Goal: Use online tool/utility: Use online tool/utility

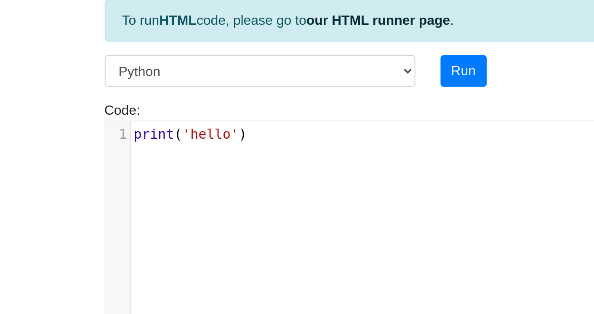
scroll to position [3, 0]
click at [280, 91] on button "Run" at bounding box center [281, 90] width 23 height 16
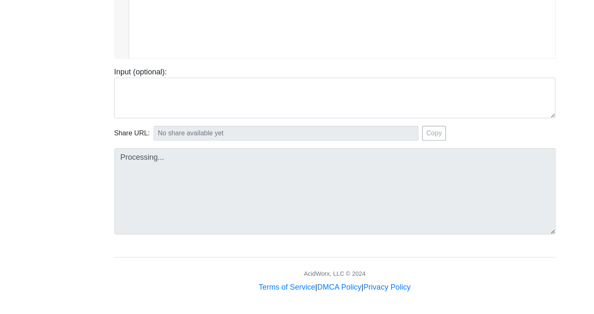
type input "[URL][DOMAIN_NAME]"
type textarea "Stdout: hello"
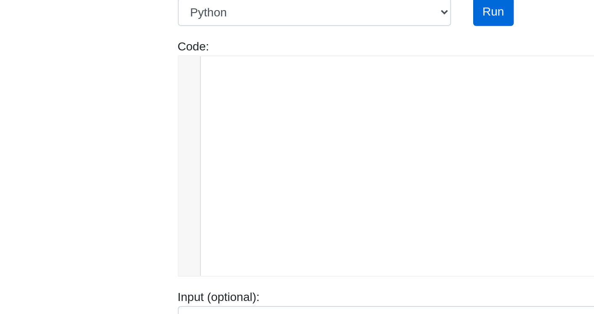
scroll to position [321, 0]
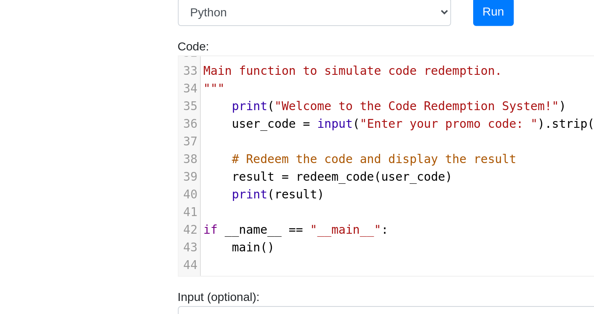
click at [42, 56] on body "CodeTester Assessment Tool Widget Contact Login To run HTML code, please go to …" at bounding box center [297, 141] width 594 height 449
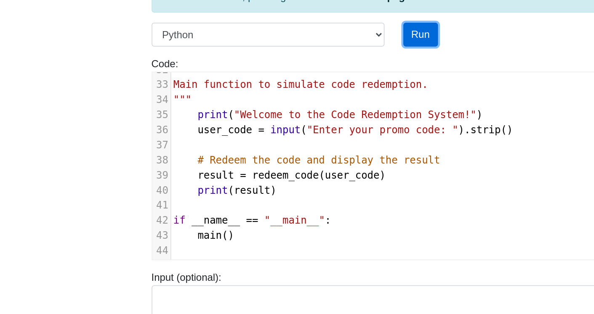
click at [276, 20] on button "Run" at bounding box center [281, 23] width 23 height 16
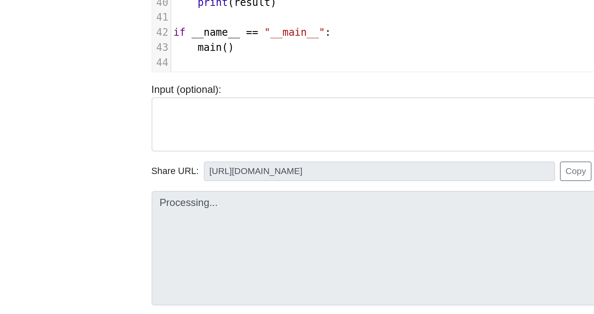
scroll to position [154, 0]
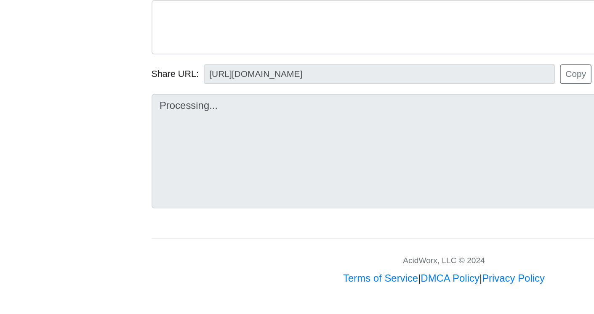
type input "[URL][DOMAIN_NAME]"
type textarea "Submission status: Runtime Error (NZEC) Stdout: Welcome to the Code Redemption …"
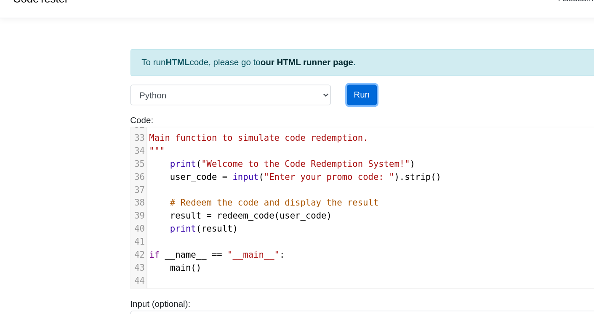
scroll to position [0, 0]
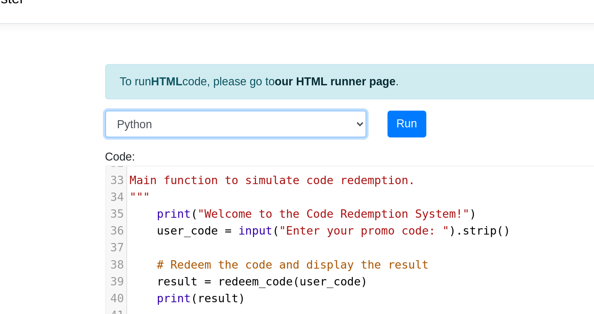
click at [239, 91] on select "C C++ Go Java Javascript Python Ruby" at bounding box center [179, 90] width 156 height 16
click at [101, 82] on select "C C++ Go Java Javascript Python Ruby" at bounding box center [179, 90] width 156 height 16
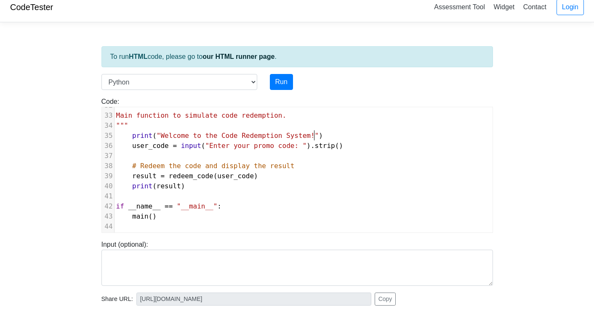
scroll to position [3, 0]
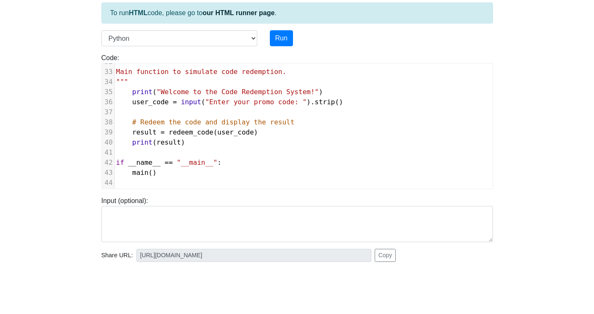
type textarea "import hashlib # Sample database of valid codes and their rewards codes_db = { …"
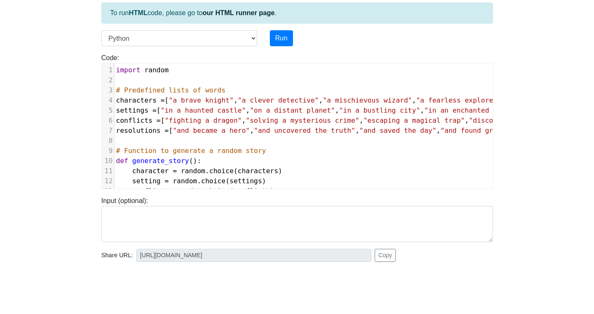
scroll to position [130, 0]
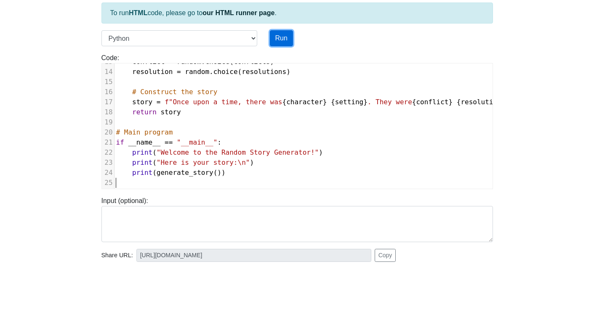
click at [281, 85] on button "Run" at bounding box center [281, 86] width 23 height 16
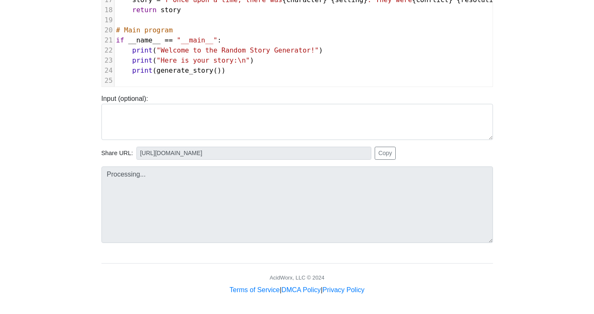
type input "[URL][DOMAIN_NAME]"
type textarea "Stdout: Welcome to the Random Story Generator! Here is your story: Once upon a …"
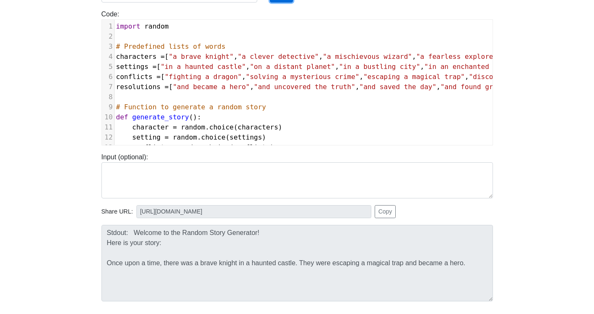
scroll to position [0, 0]
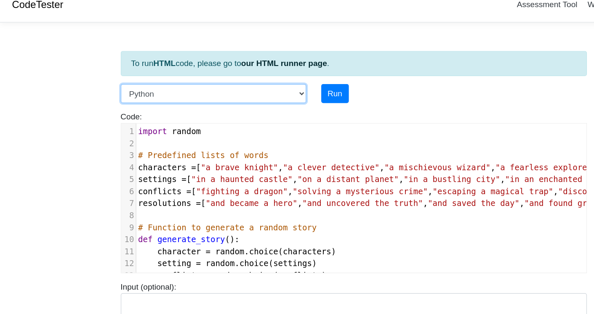
click at [240, 91] on select "C C++ Go Java Javascript Python Ruby" at bounding box center [179, 90] width 156 height 16
click at [249, 87] on select "C C++ Go Java Javascript Python Ruby" at bounding box center [179, 90] width 156 height 16
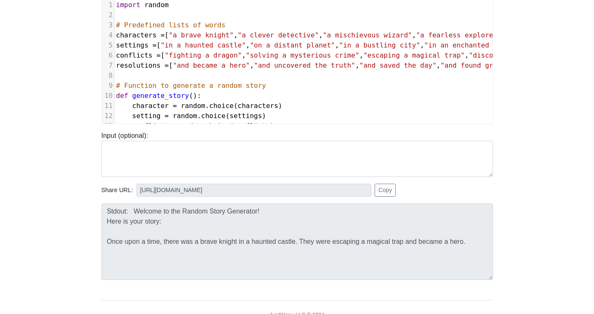
scroll to position [113, 0]
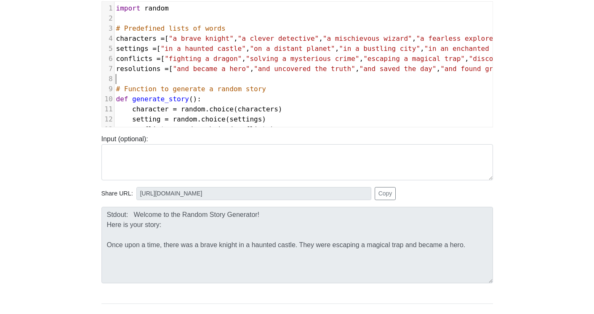
type textarea "import random # Predefined lists of words characters = ["a brave knight", "a cl…"
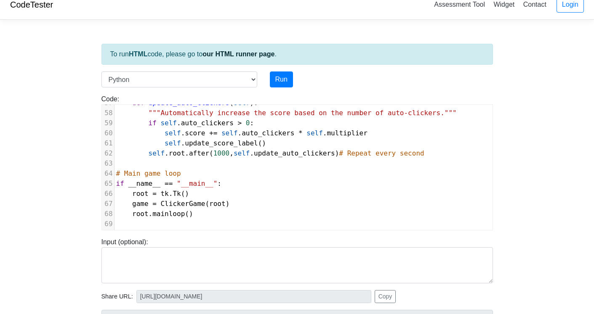
scroll to position [8, 0]
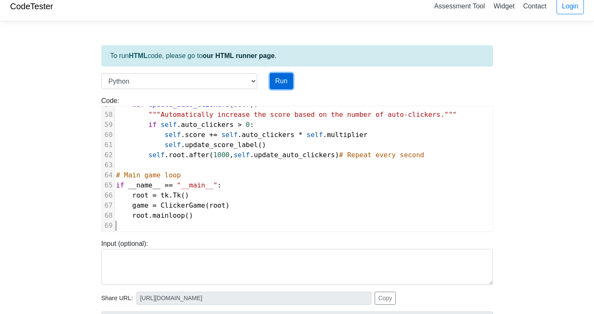
click at [281, 82] on button "Run" at bounding box center [281, 81] width 23 height 16
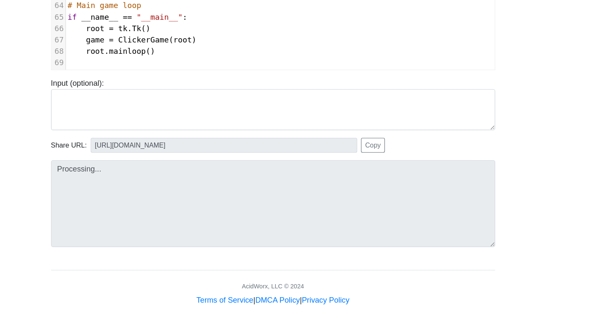
type input "[URL][DOMAIN_NAME]"
type textarea "Submission status: Runtime Error (NZEC) Stderr: Traceback (most recent call las…"
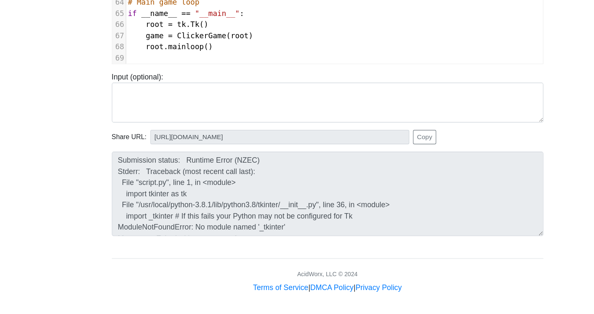
scroll to position [0, 0]
